Goal: Task Accomplishment & Management: Complete application form

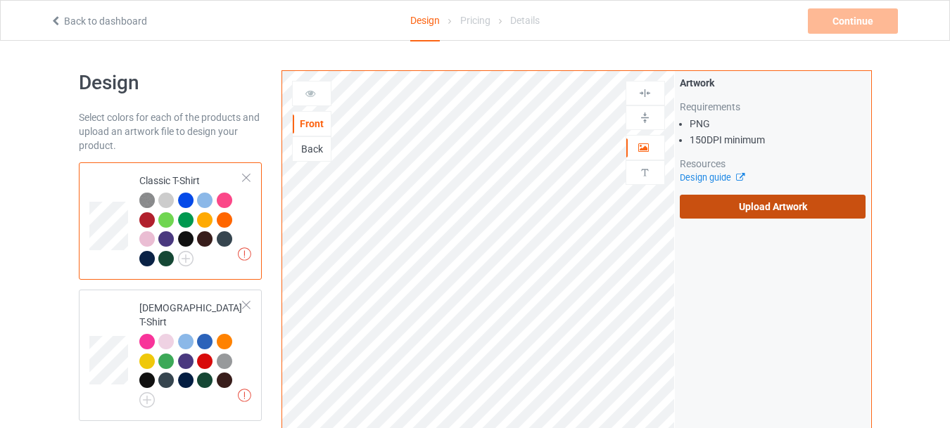
click at [735, 201] on label "Upload Artwork" at bounding box center [773, 207] width 186 height 24
click at [0, 0] on input "Upload Artwork" at bounding box center [0, 0] width 0 height 0
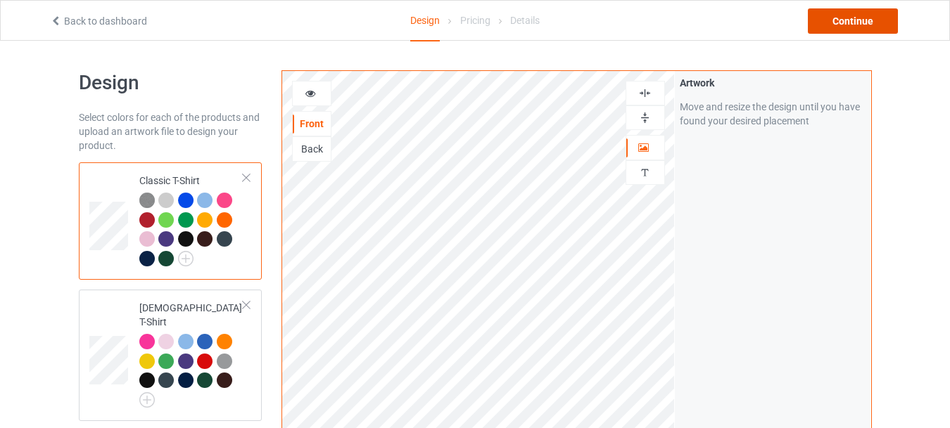
click at [841, 27] on div "Continue" at bounding box center [853, 20] width 90 height 25
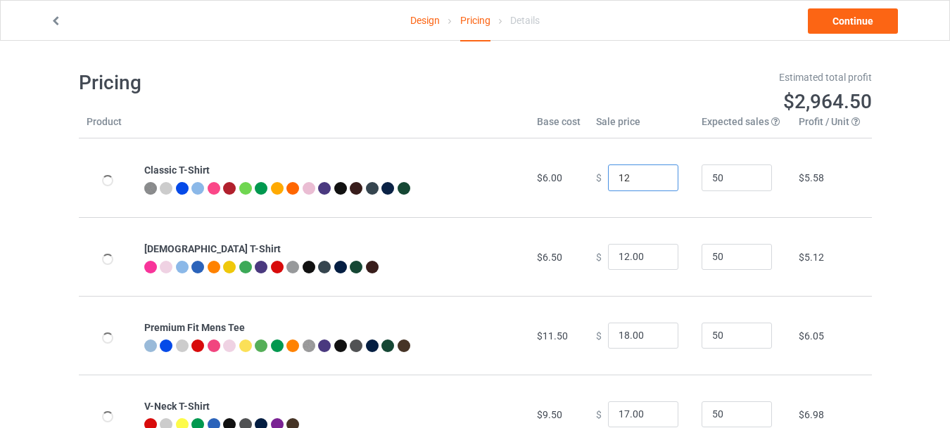
click at [654, 175] on input "12" at bounding box center [643, 178] width 70 height 27
click at [654, 175] on input "13" at bounding box center [643, 178] width 70 height 27
click at [654, 175] on input "14" at bounding box center [643, 178] width 70 height 27
type input "14.00"
click at [654, 253] on input "13" at bounding box center [643, 257] width 70 height 27
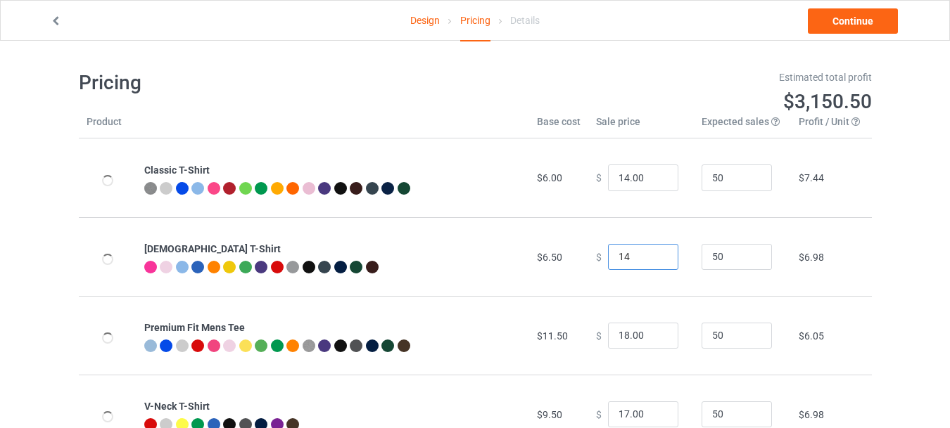
click at [654, 253] on input "14" at bounding box center [643, 257] width 70 height 27
click at [654, 253] on input "15" at bounding box center [643, 257] width 70 height 27
type input "15.00"
click at [654, 332] on input "19" at bounding box center [643, 336] width 70 height 27
click at [654, 332] on input "20" at bounding box center [643, 336] width 70 height 27
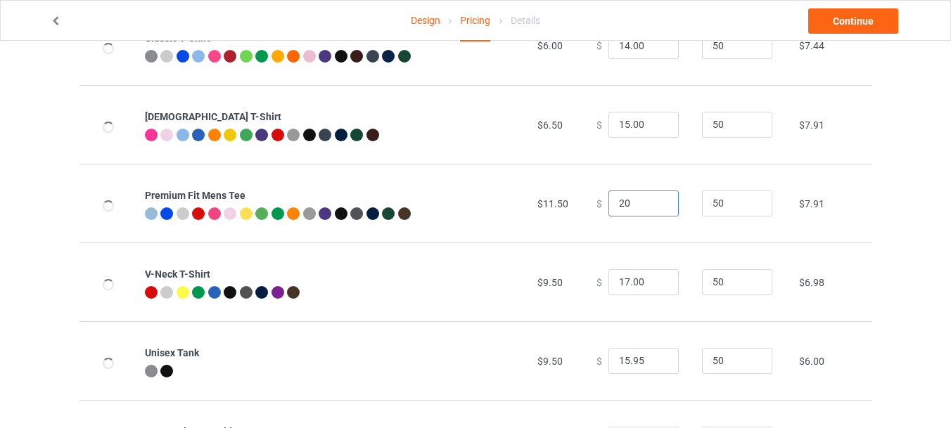
scroll to position [135, 0]
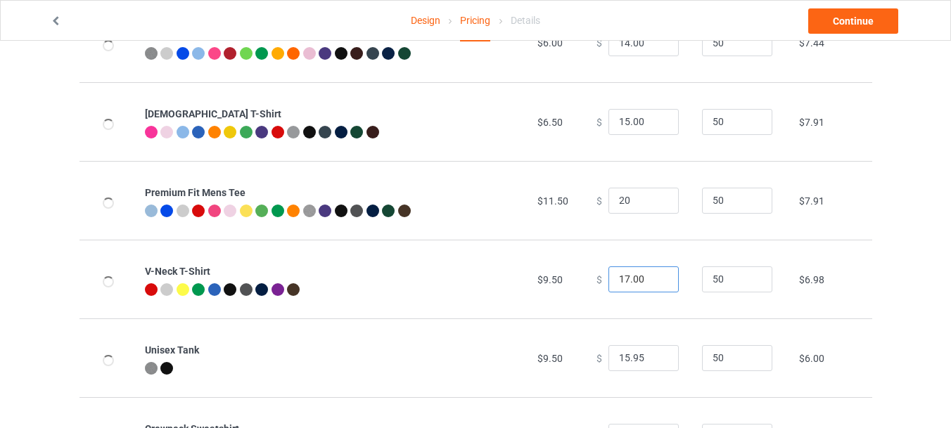
type input "20.00"
click at [652, 277] on input "18" at bounding box center [644, 280] width 70 height 27
type input "18.00"
type input "16.95"
click at [656, 357] on input "16.95" at bounding box center [644, 358] width 70 height 27
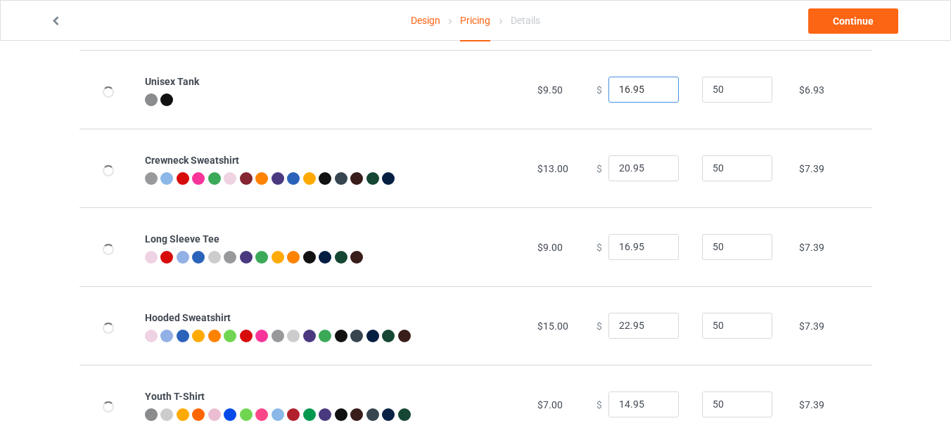
scroll to position [450, 0]
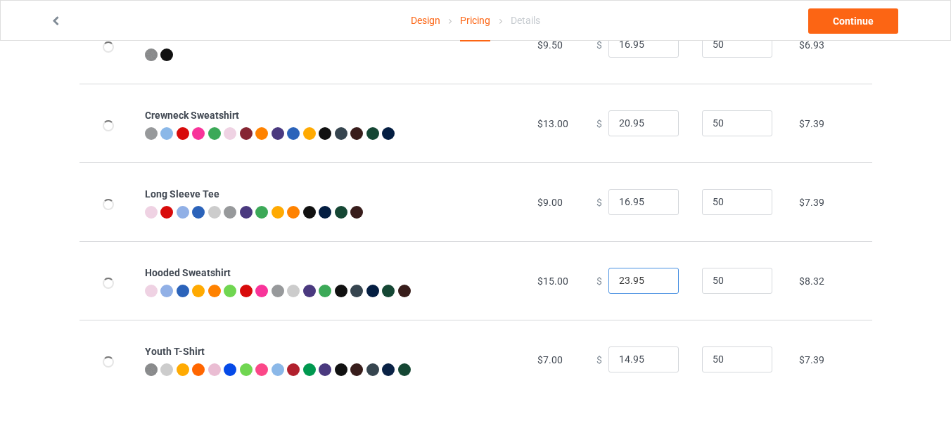
type input "23.95"
click at [656, 278] on input "23.95" at bounding box center [644, 281] width 70 height 27
click at [751, 277] on input "51" at bounding box center [737, 281] width 70 height 27
click at [751, 277] on input "52" at bounding box center [737, 281] width 70 height 27
click at [751, 277] on input "53" at bounding box center [737, 281] width 70 height 27
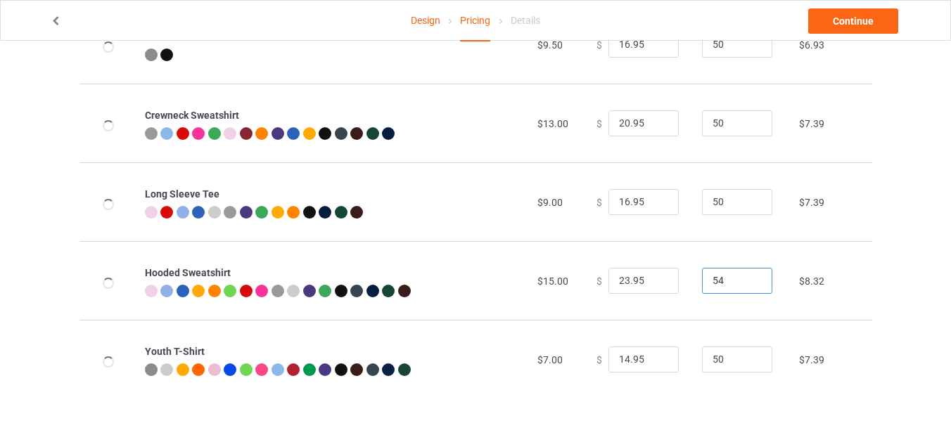
click at [751, 277] on input "54" at bounding box center [737, 281] width 70 height 27
click at [751, 277] on input "55" at bounding box center [737, 281] width 70 height 27
click at [751, 277] on input "56" at bounding box center [737, 281] width 70 height 27
click at [747, 284] on input "55" at bounding box center [737, 281] width 70 height 27
click at [747, 284] on input "54" at bounding box center [737, 281] width 70 height 27
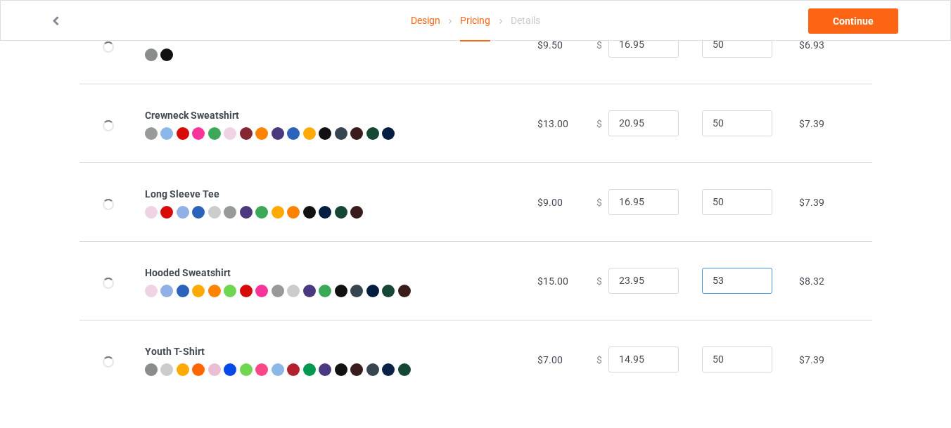
click at [747, 284] on input "53" at bounding box center [737, 281] width 70 height 27
click at [747, 284] on input "52" at bounding box center [737, 281] width 70 height 27
click at [747, 284] on input "51" at bounding box center [737, 281] width 70 height 27
type input "50"
click at [747, 284] on input "50" at bounding box center [737, 281] width 70 height 27
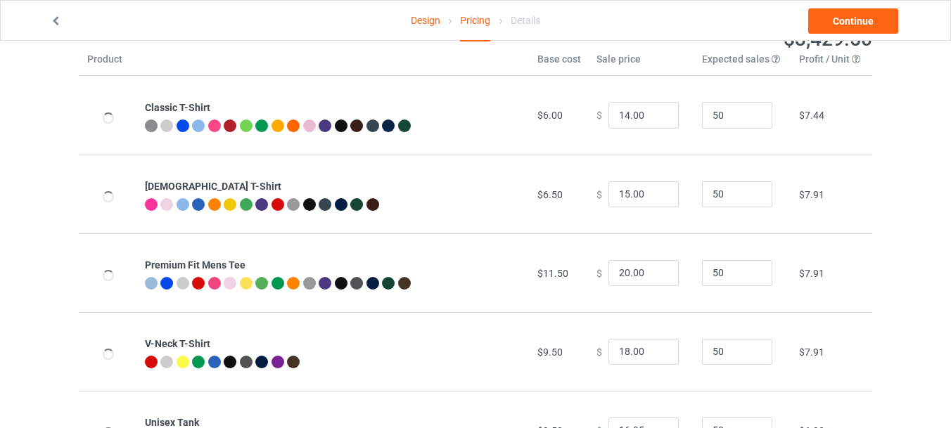
scroll to position [0, 0]
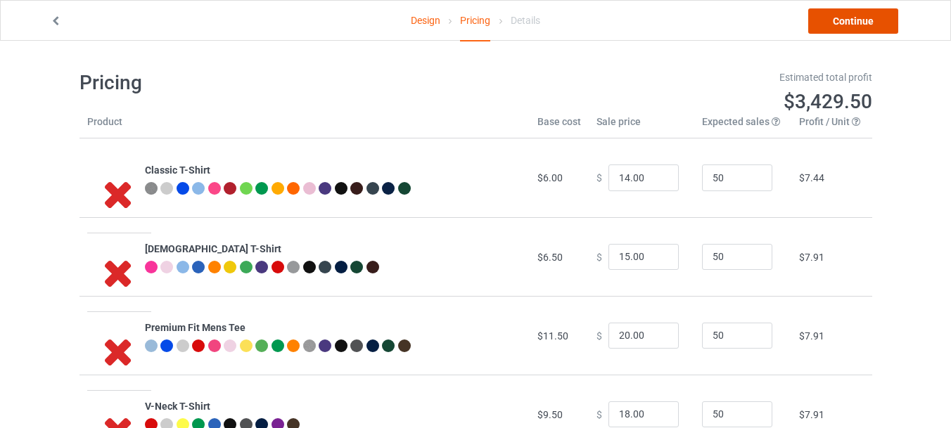
click at [868, 28] on link "Continue" at bounding box center [853, 20] width 90 height 25
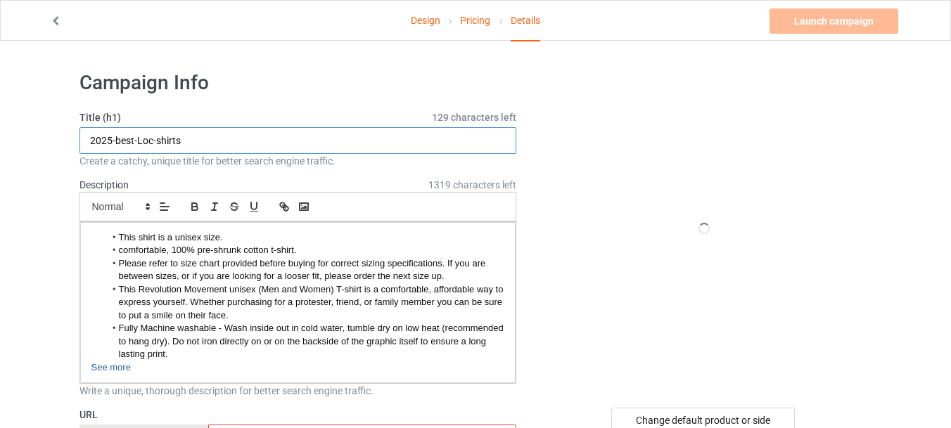
drag, startPoint x: 158, startPoint y: 142, endPoint x: 141, endPoint y: 142, distance: 16.2
click at [141, 142] on input "2025-best-Loc-shirts" at bounding box center [299, 140] width 438 height 27
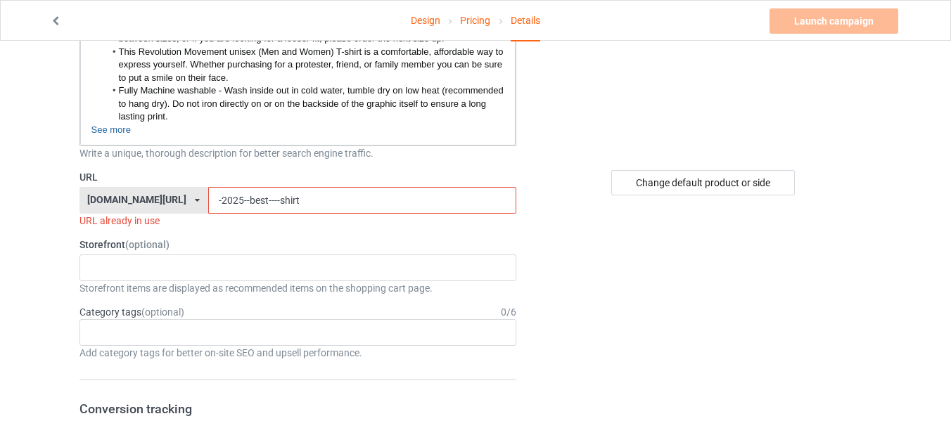
scroll to position [267, 0]
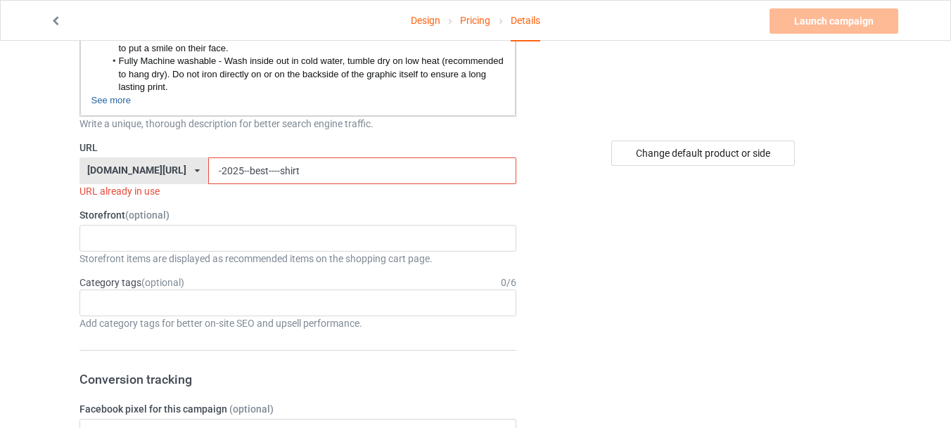
type input "2025-best-shirts"
click at [241, 172] on input "-2025--best----shirt" at bounding box center [362, 171] width 308 height 27
click at [269, 176] on input "-2025--best-shirt" at bounding box center [362, 171] width 308 height 27
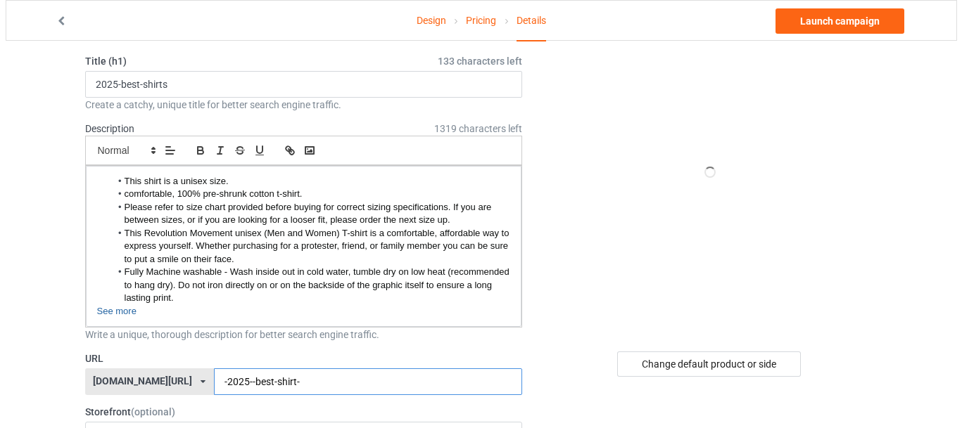
scroll to position [53, 0]
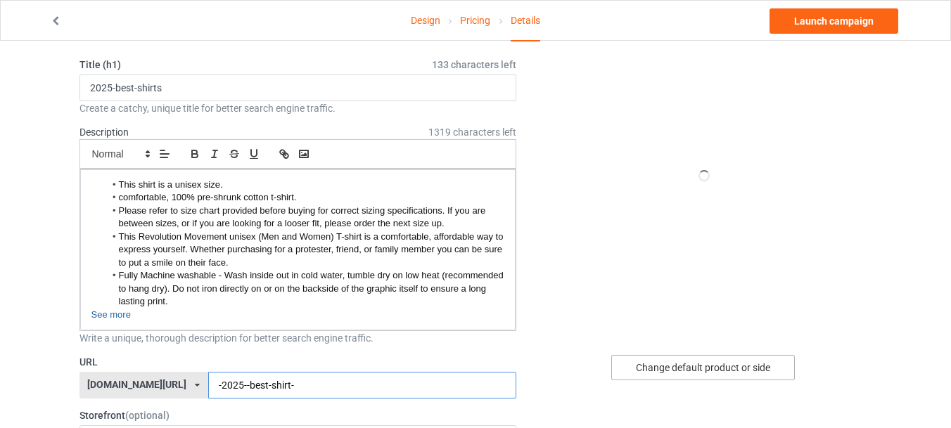
type input "-2025--best-shirt-"
click at [716, 360] on div "Change default product or side" at bounding box center [703, 367] width 184 height 25
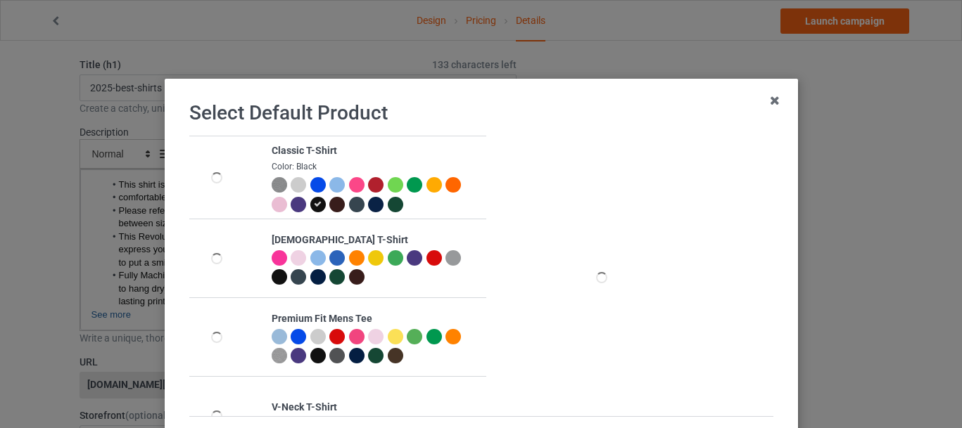
click at [446, 182] on div at bounding box center [452, 184] width 15 height 15
click at [368, 184] on div at bounding box center [375, 184] width 15 height 15
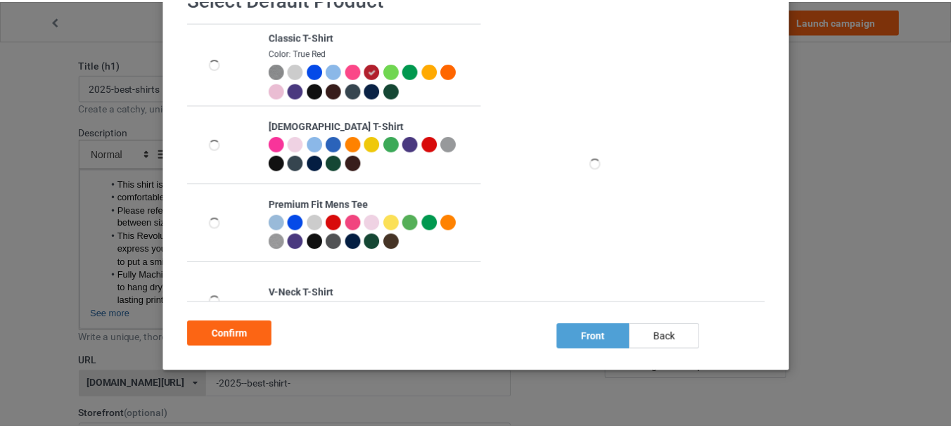
scroll to position [136, 0]
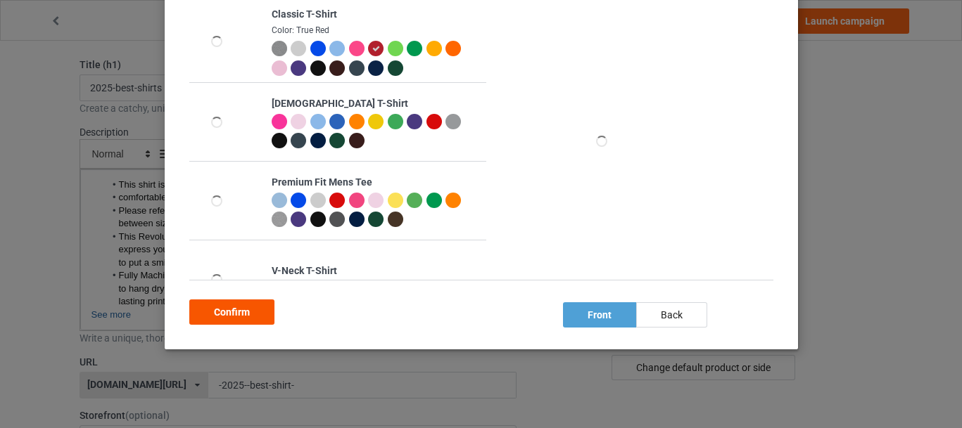
click at [252, 317] on div "Confirm" at bounding box center [231, 312] width 85 height 25
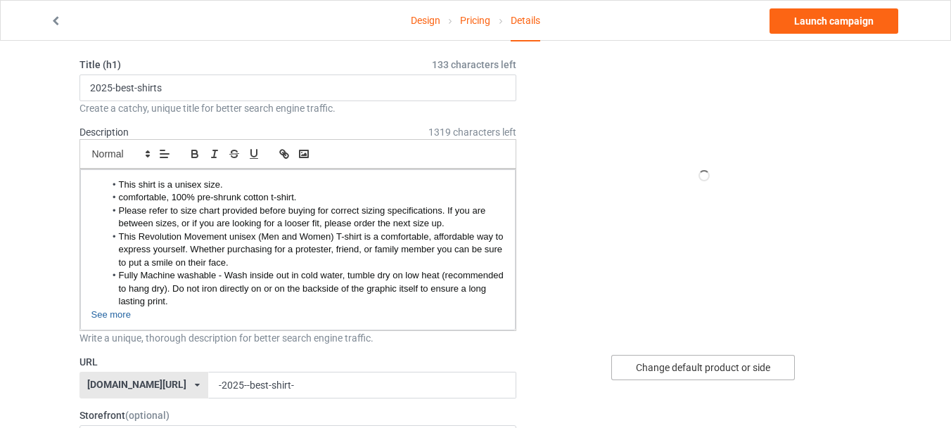
click at [703, 362] on div "Change default product or side" at bounding box center [703, 367] width 184 height 25
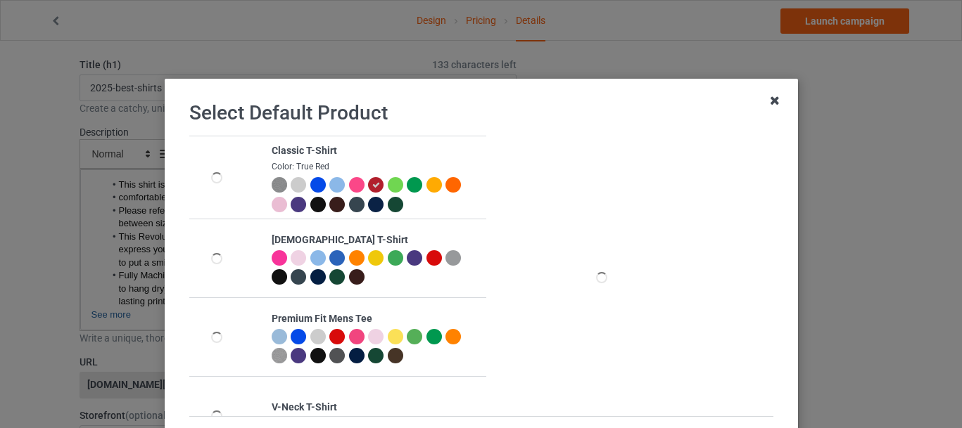
click at [769, 96] on icon at bounding box center [774, 100] width 23 height 23
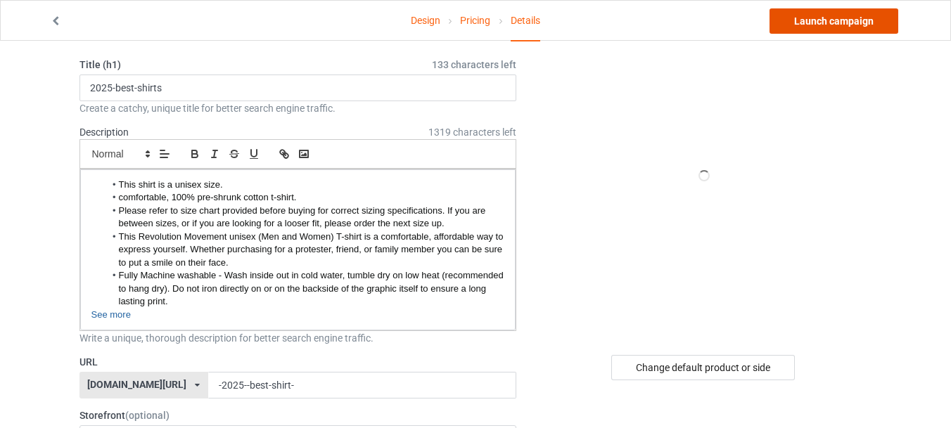
click at [853, 30] on link "Launch campaign" at bounding box center [834, 20] width 129 height 25
